Goal: Navigation & Orientation: Go to known website

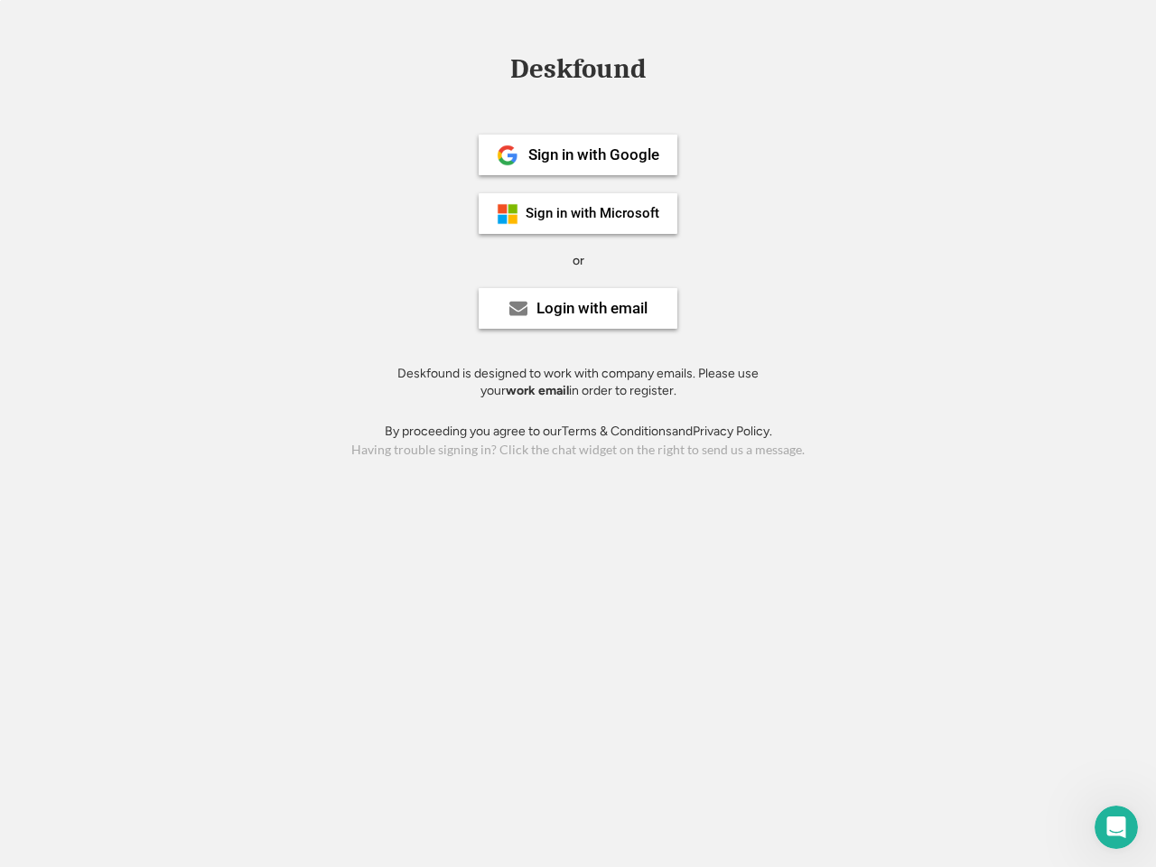
click at [578, 258] on div "or" at bounding box center [578, 261] width 12 height 18
click at [578, 72] on div "Deskfound" at bounding box center [578, 69] width 154 height 28
click at [494, 69] on div "Deskfound" at bounding box center [578, 72] width 1156 height 34
click at [578, 72] on div "Deskfound" at bounding box center [578, 69] width 154 height 28
click at [578, 260] on div "or" at bounding box center [578, 261] width 12 height 18
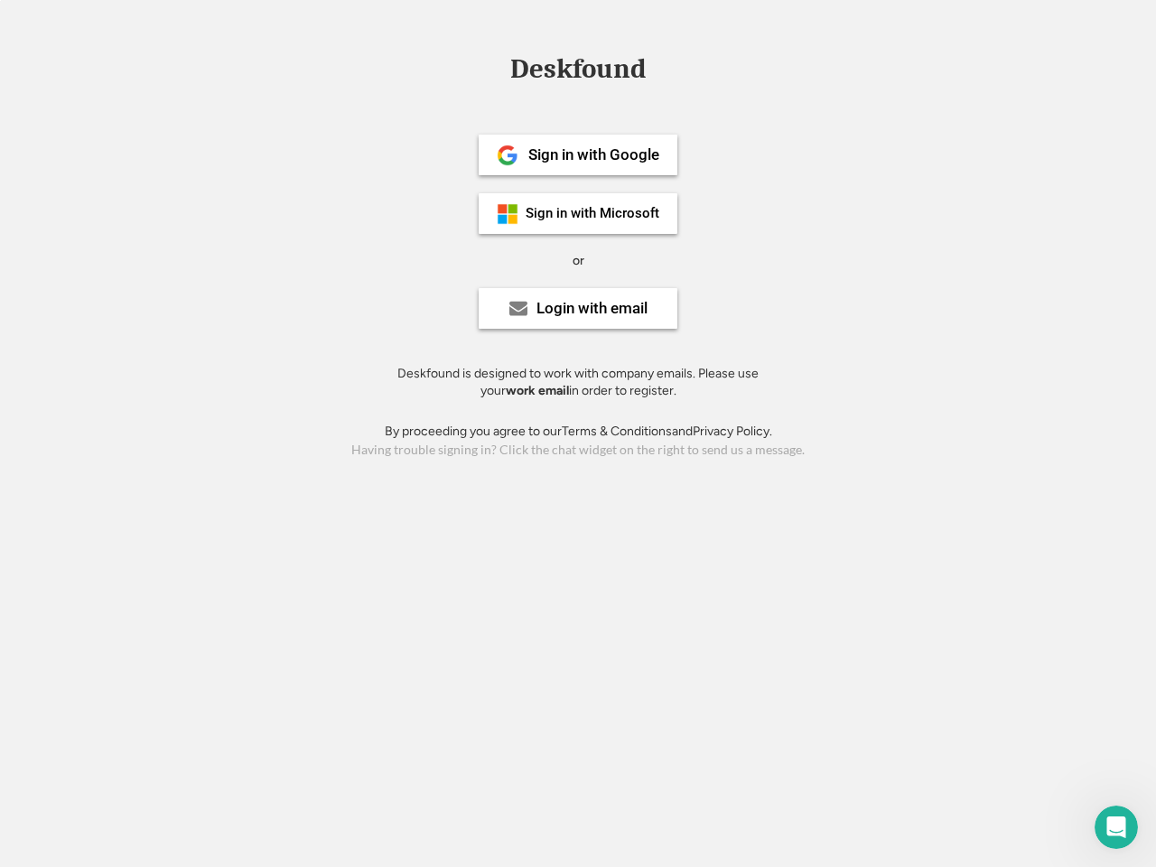
click at [578, 154] on div "Sign in with Google" at bounding box center [593, 154] width 131 height 15
click at [593, 154] on div "Sign in with Google" at bounding box center [593, 154] width 131 height 15
click at [507, 155] on img at bounding box center [508, 155] width 22 height 22
click at [578, 213] on div "Sign in with Microsoft" at bounding box center [593, 214] width 134 height 14
click at [593, 213] on div "Sign in with Microsoft" at bounding box center [593, 214] width 134 height 14
